Goal: Transaction & Acquisition: Subscribe to service/newsletter

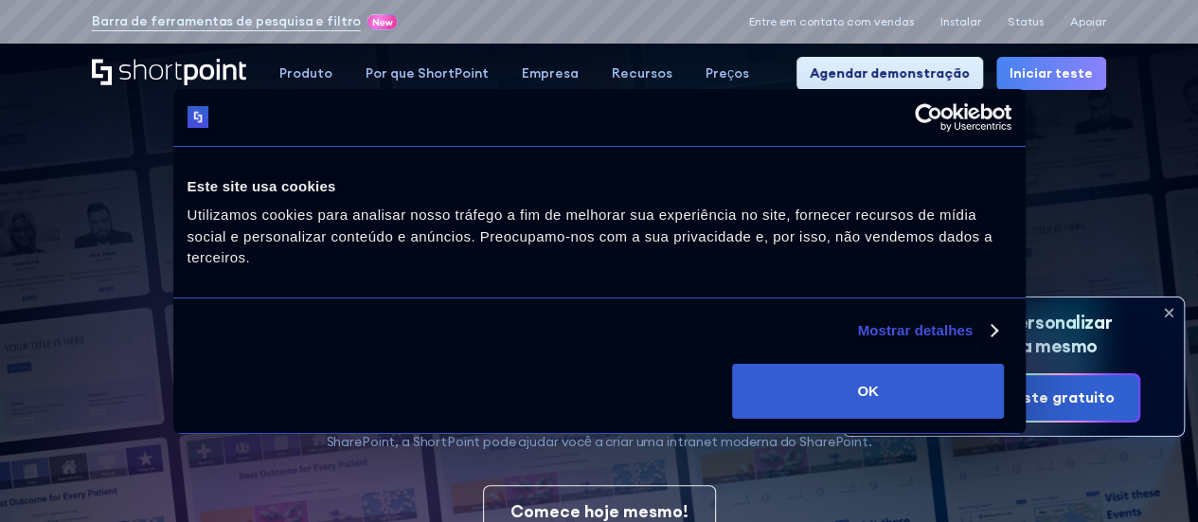
click at [759, 200] on font "Preços dos produtos" at bounding box center [740, 195] width 131 height 17
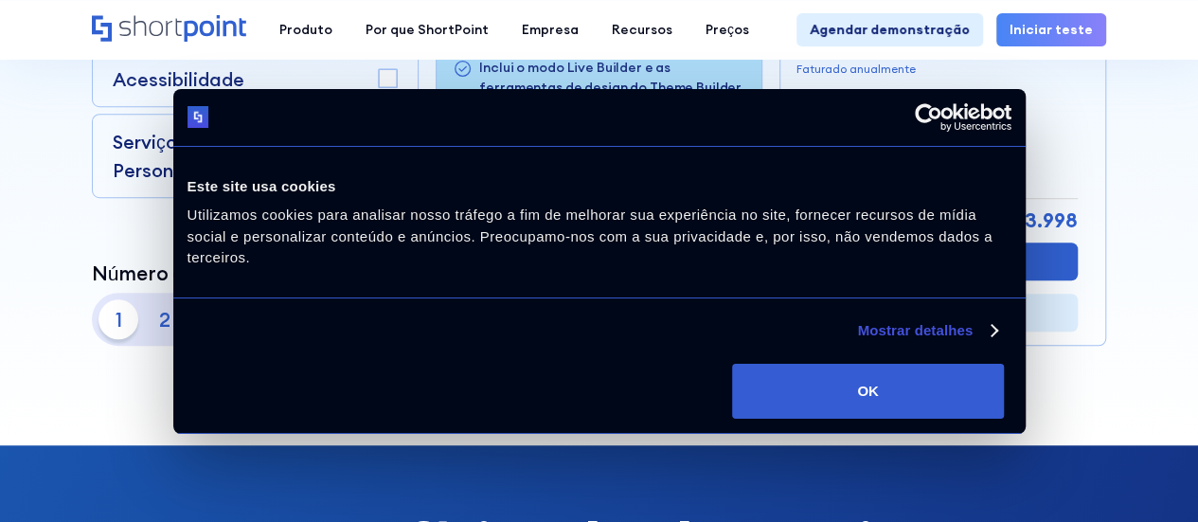
scroll to position [474, 0]
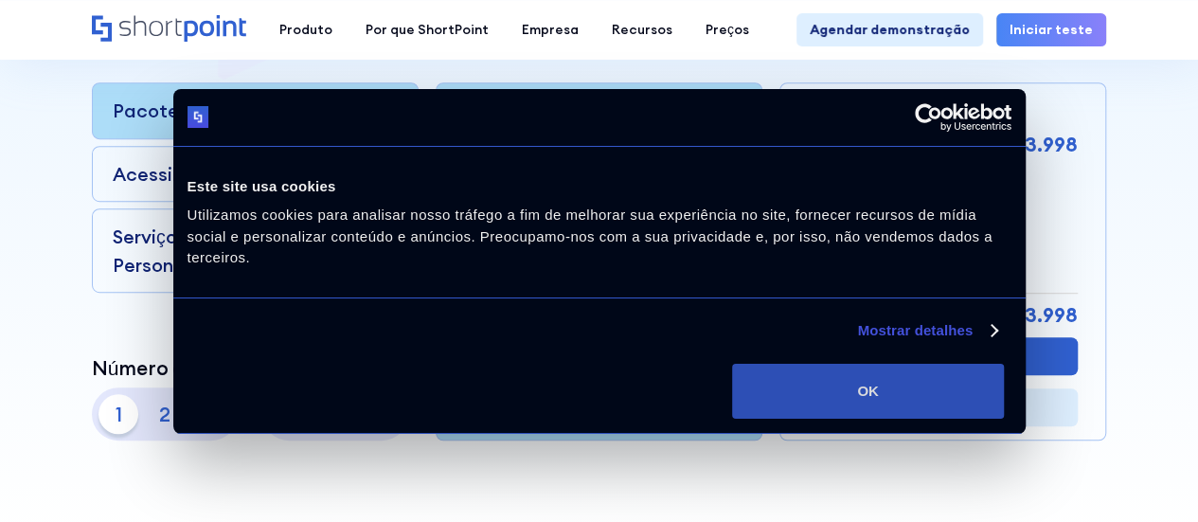
click at [992, 378] on button "OK" at bounding box center [868, 391] width 272 height 55
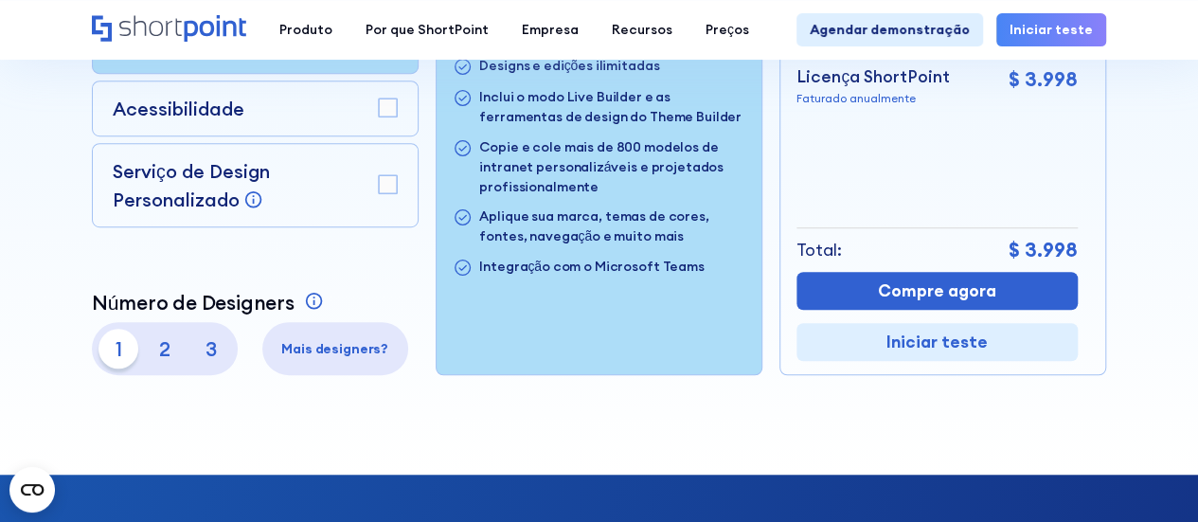
scroll to position [568, 0]
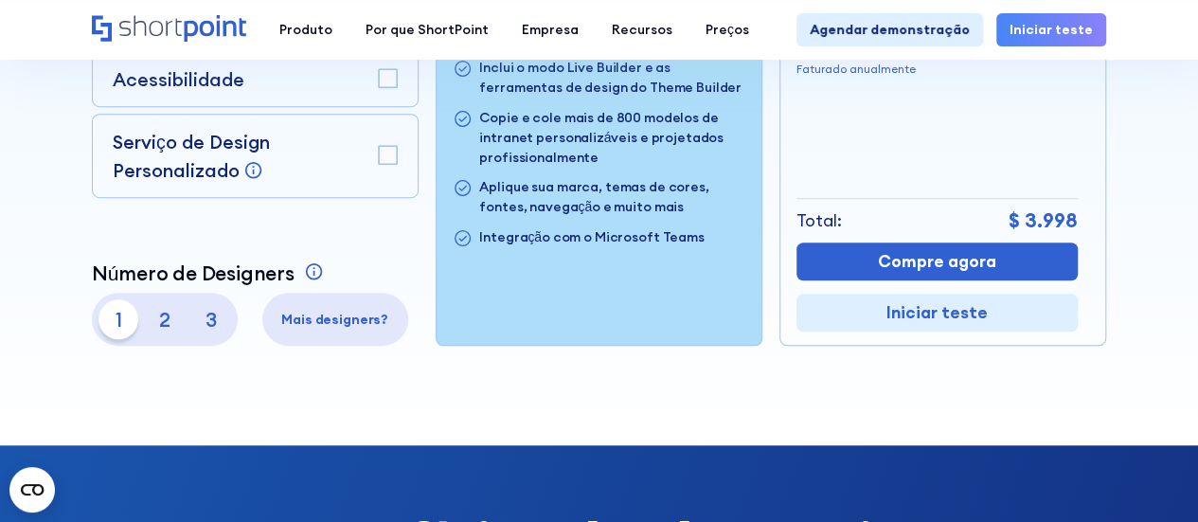
click at [154, 321] on p "2" at bounding box center [165, 319] width 40 height 40
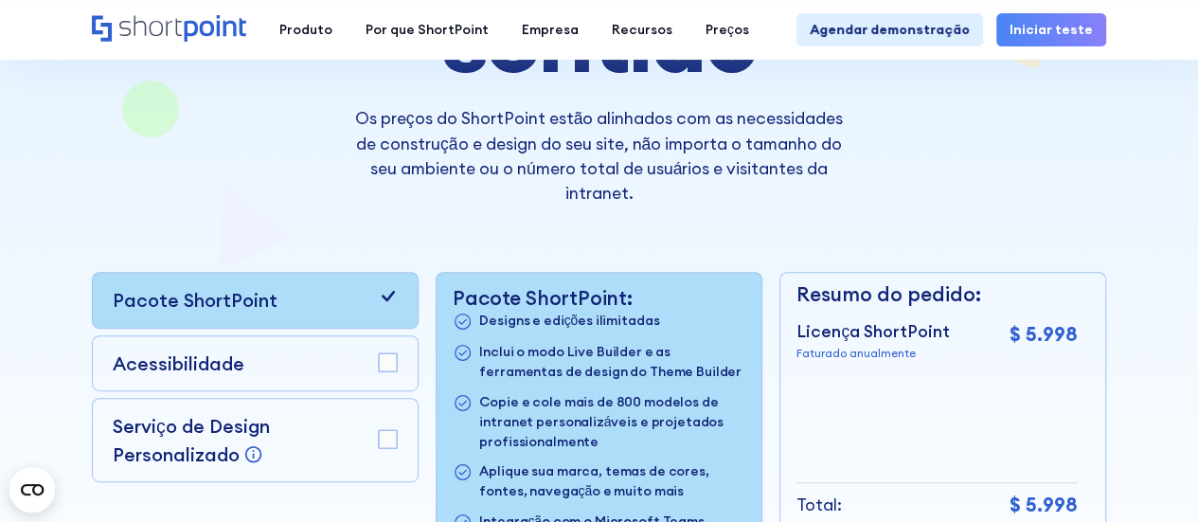
scroll to position [379, 0]
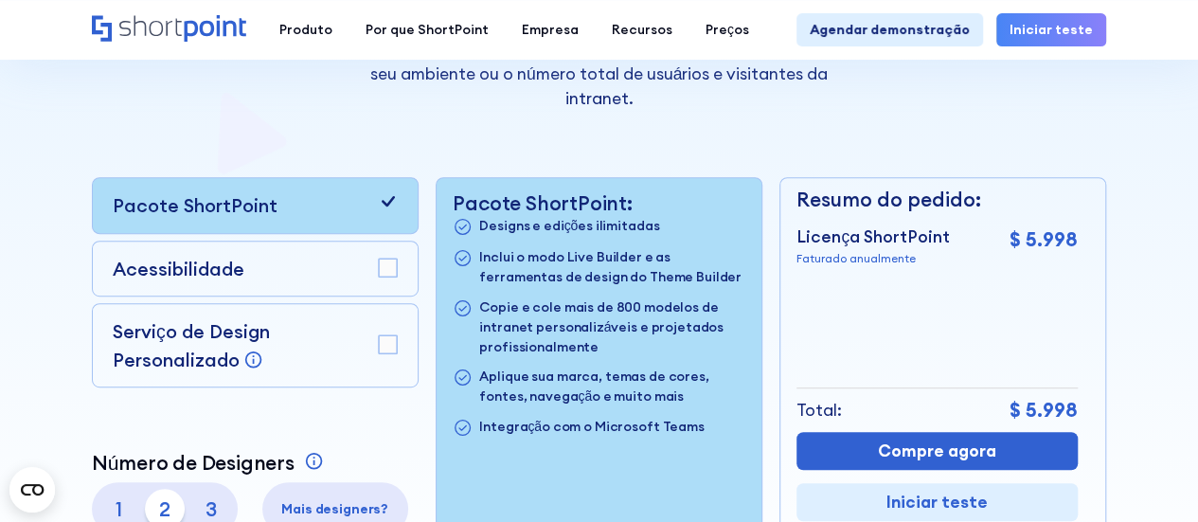
click at [116, 508] on font "1" at bounding box center [119, 509] width 7 height 26
click at [216, 509] on font "3" at bounding box center [211, 509] width 11 height 26
click at [123, 507] on p "1" at bounding box center [119, 509] width 40 height 40
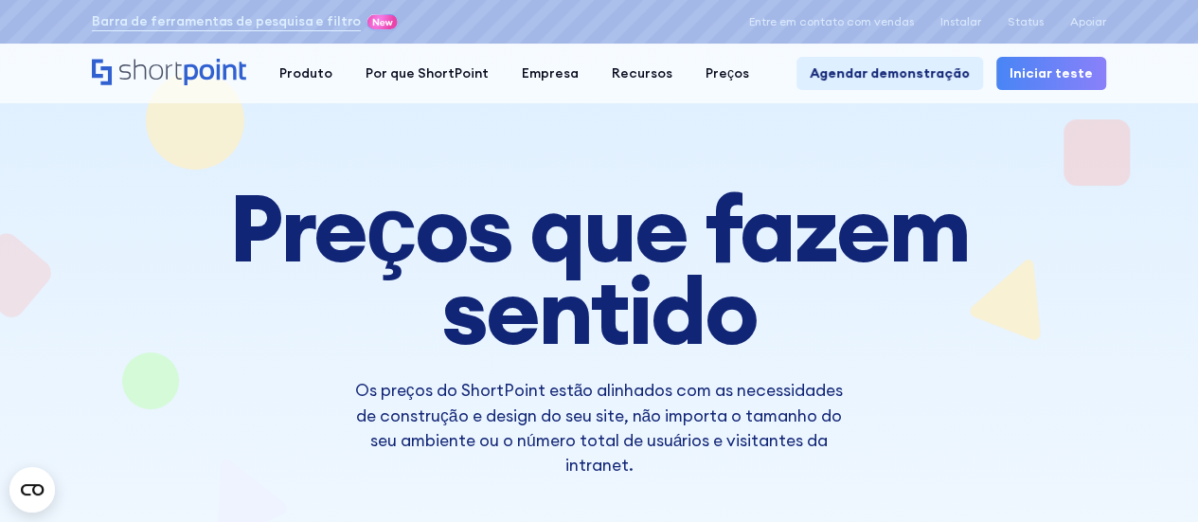
scroll to position [0, 0]
